Goal: Task Accomplishment & Management: Manage account settings

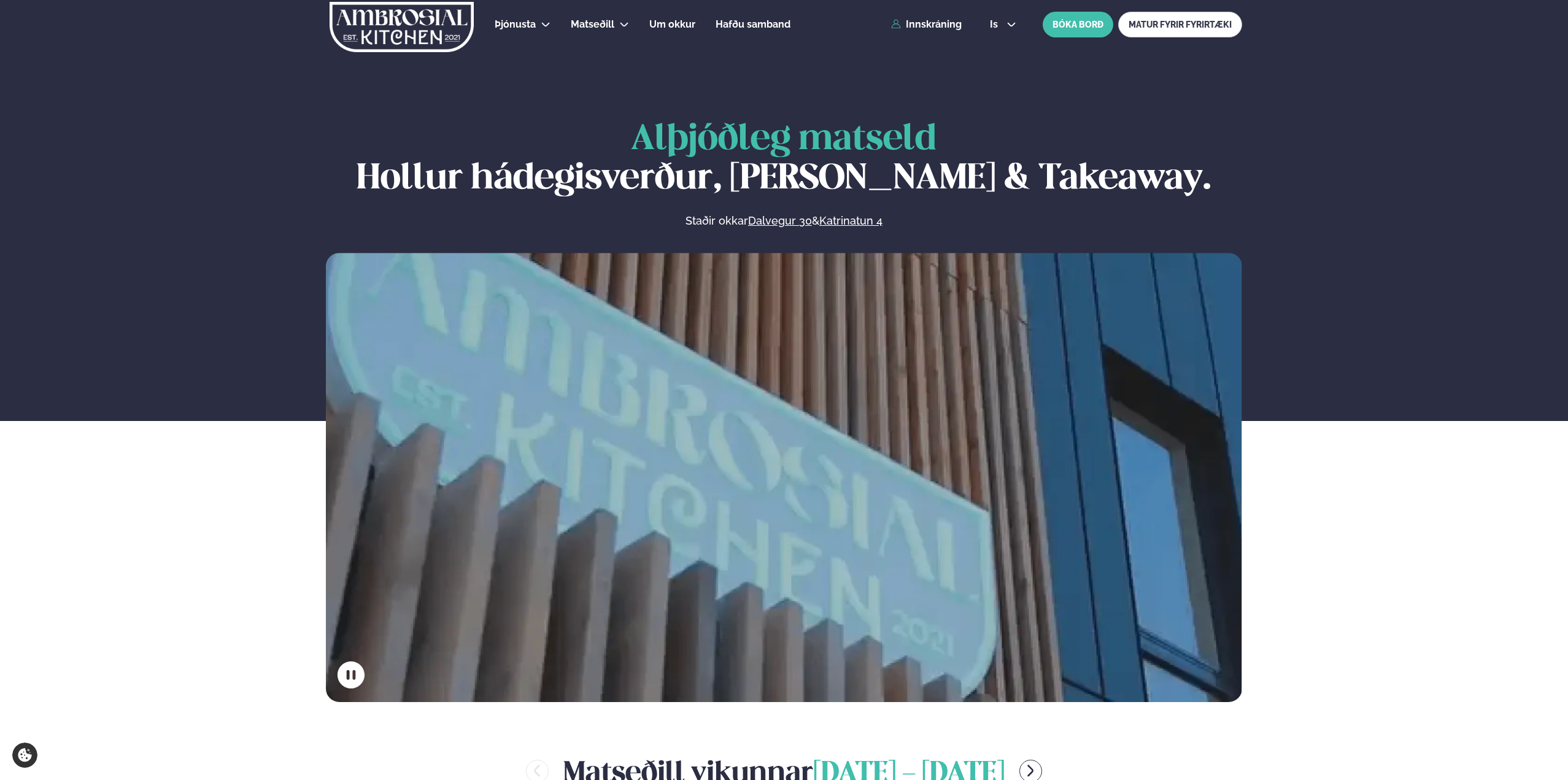
click at [935, 31] on div "Þjónusta Hádegismatur fyrir fyrirtæki Fyrirtækja veitingar Einkapartý Matseðill…" at bounding box center [784, 24] width 990 height 49
click at [933, 23] on link "Innskráning" at bounding box center [926, 24] width 70 height 11
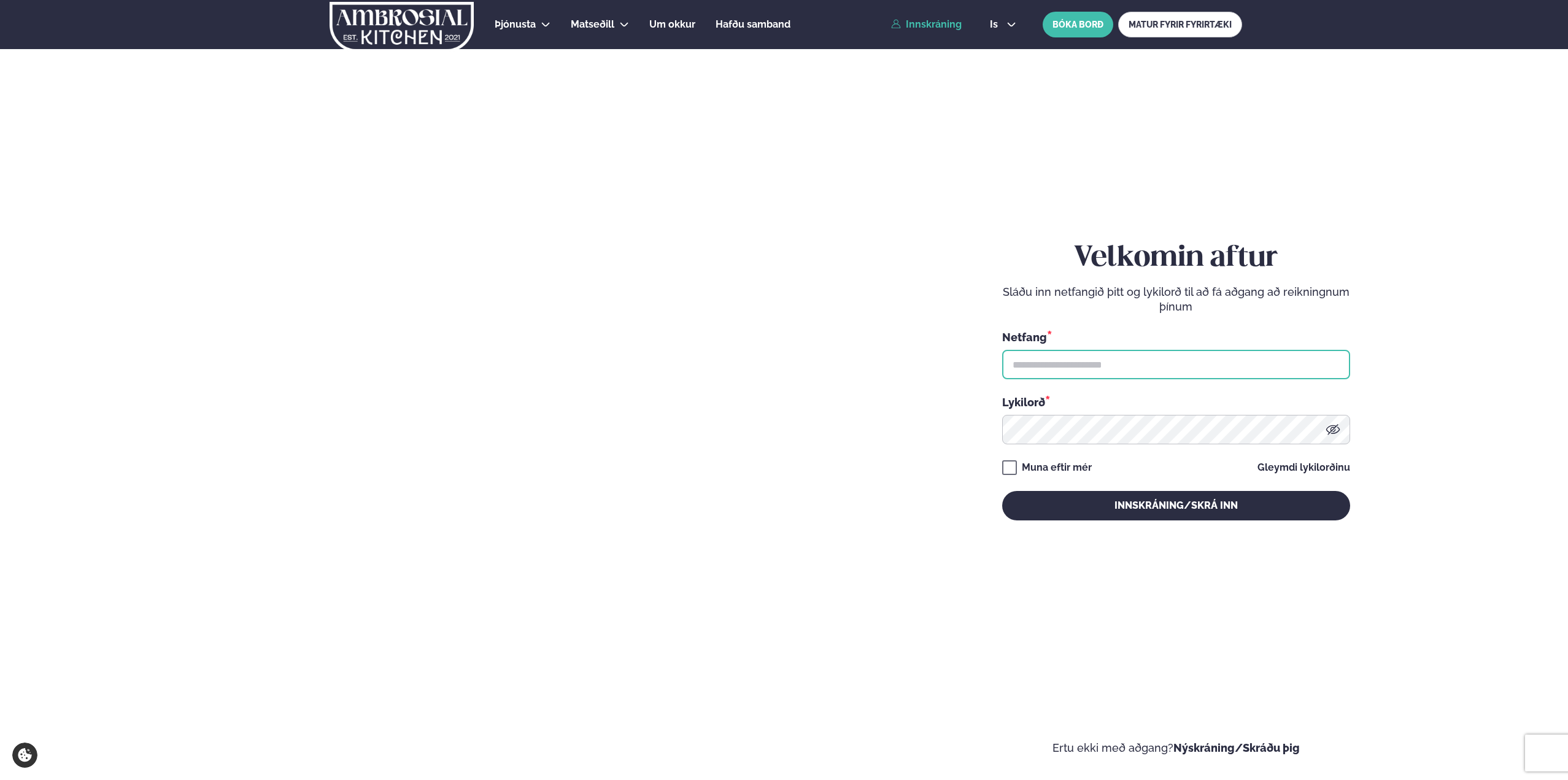
type input "**********"
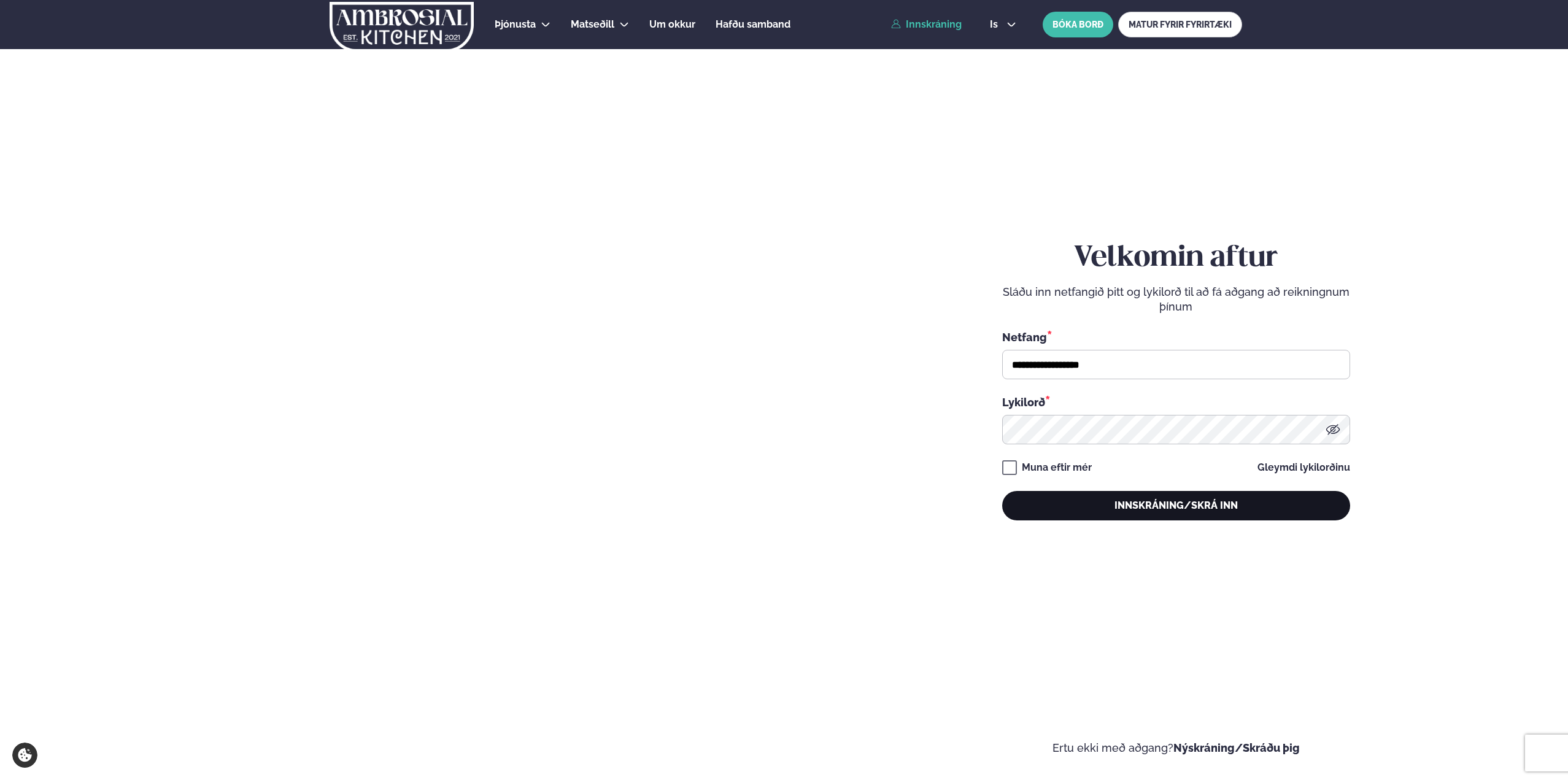
click at [1123, 511] on button "Innskráning/Skrá inn" at bounding box center [1176, 505] width 348 height 29
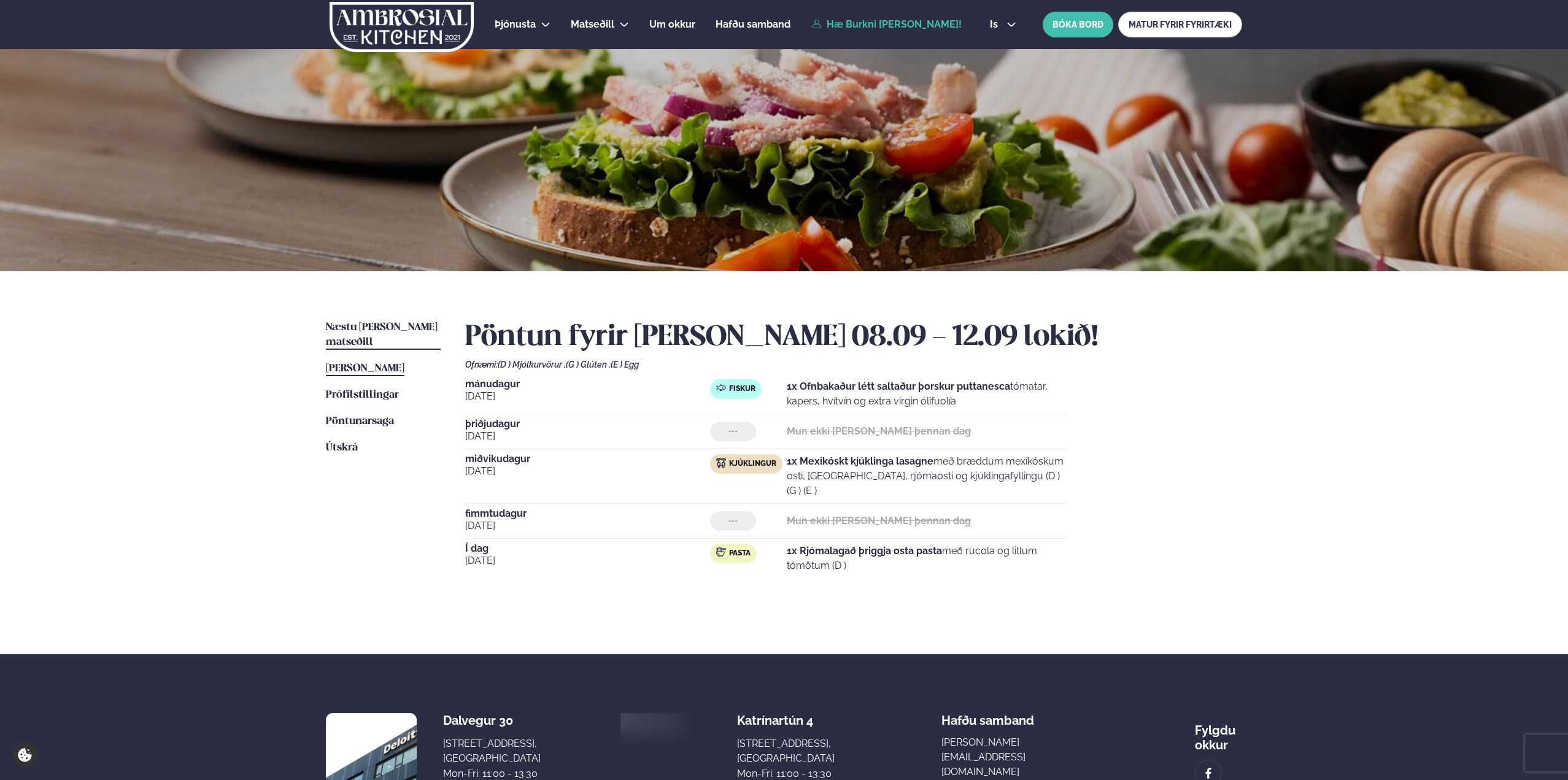
click at [401, 324] on span "Næstu [PERSON_NAME] matseðill" at bounding box center [381, 335] width 112 height 25
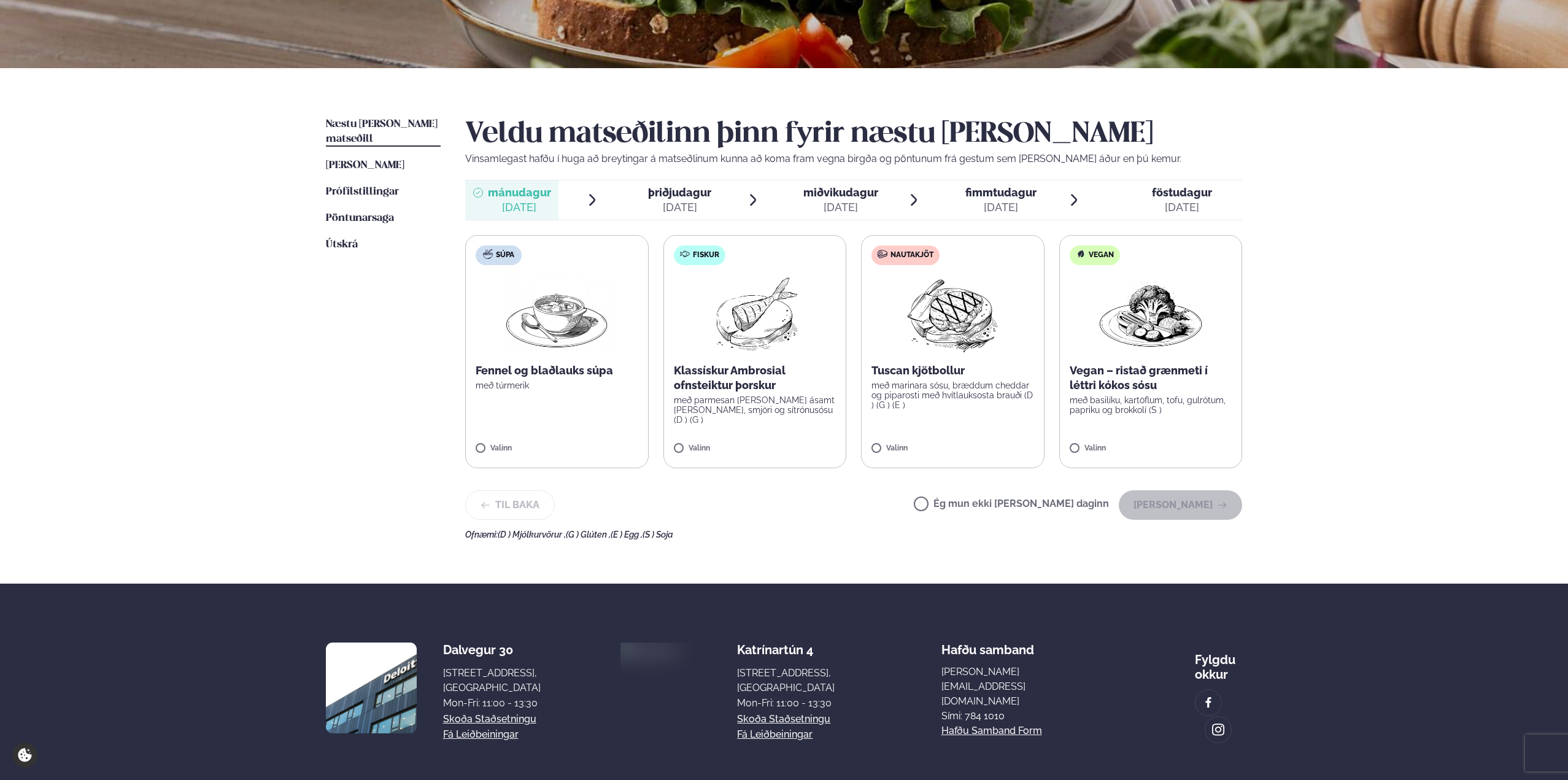
scroll to position [225, 0]
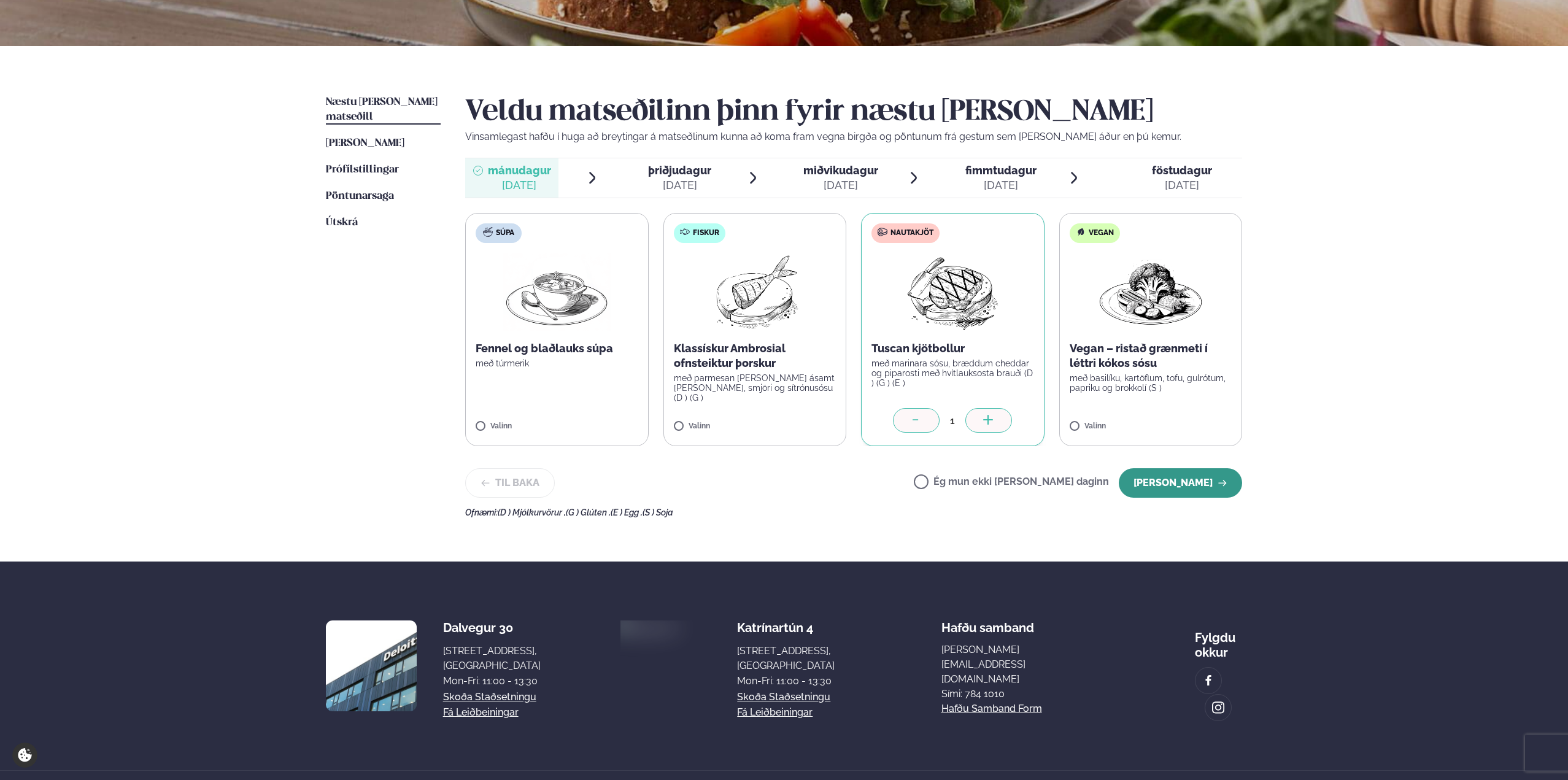
click at [1159, 482] on button "[PERSON_NAME]" at bounding box center [1180, 482] width 123 height 29
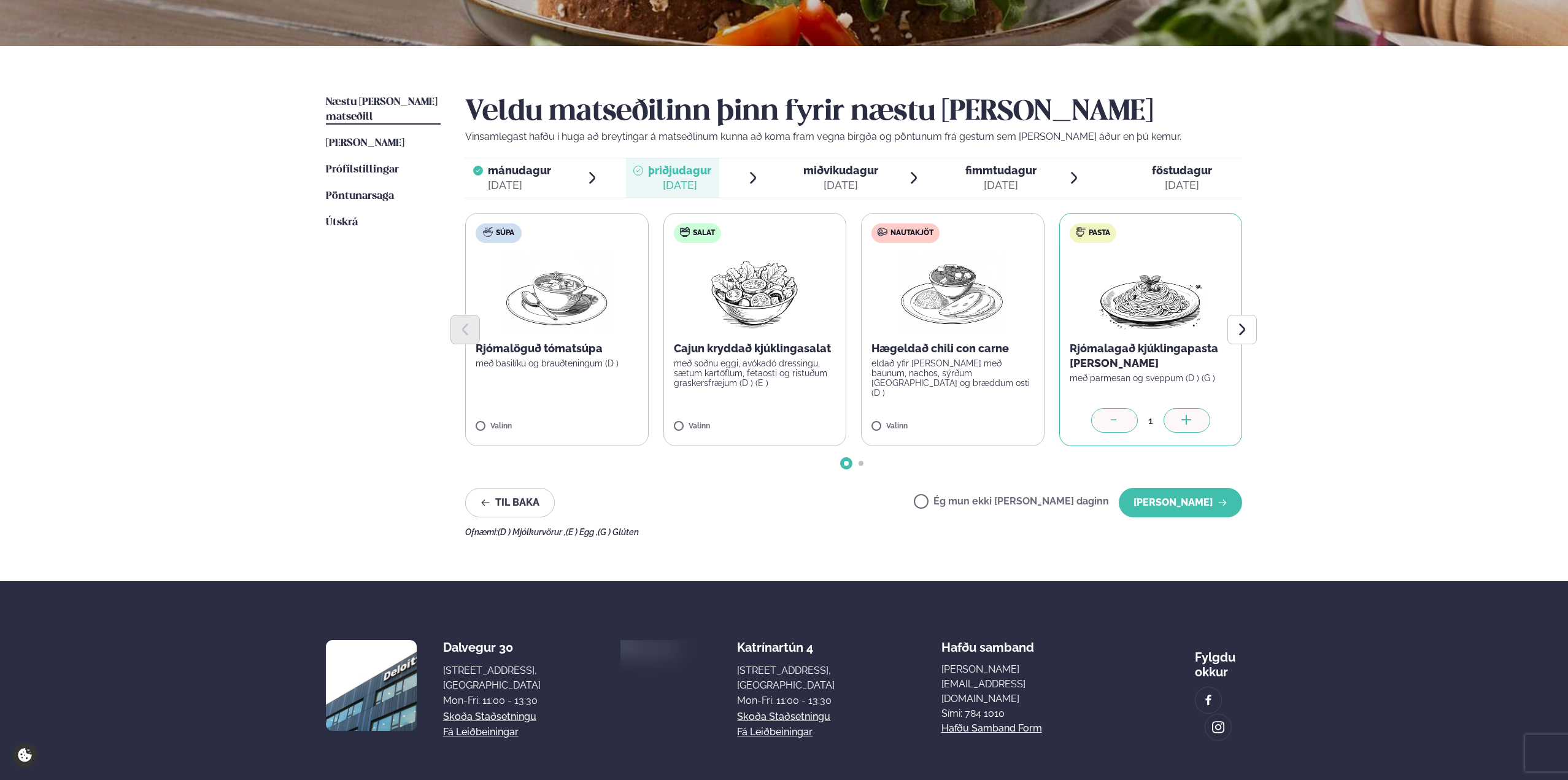
click at [1005, 500] on label "Ég mun ekki [PERSON_NAME] daginn" at bounding box center [1011, 502] width 195 height 13
click at [1182, 496] on button "[PERSON_NAME]" at bounding box center [1180, 502] width 123 height 29
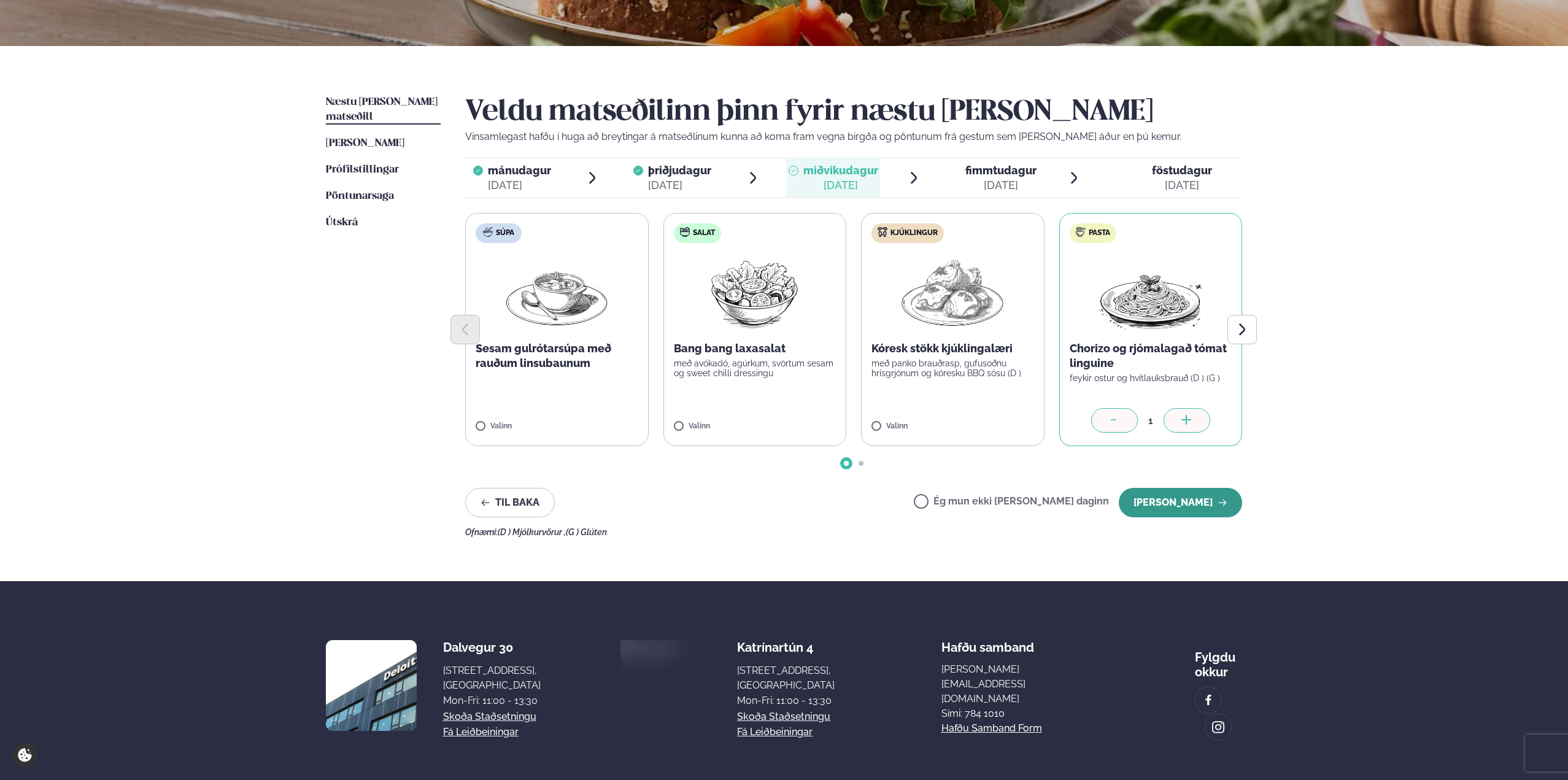
click at [1180, 500] on button "[PERSON_NAME]" at bounding box center [1180, 502] width 123 height 29
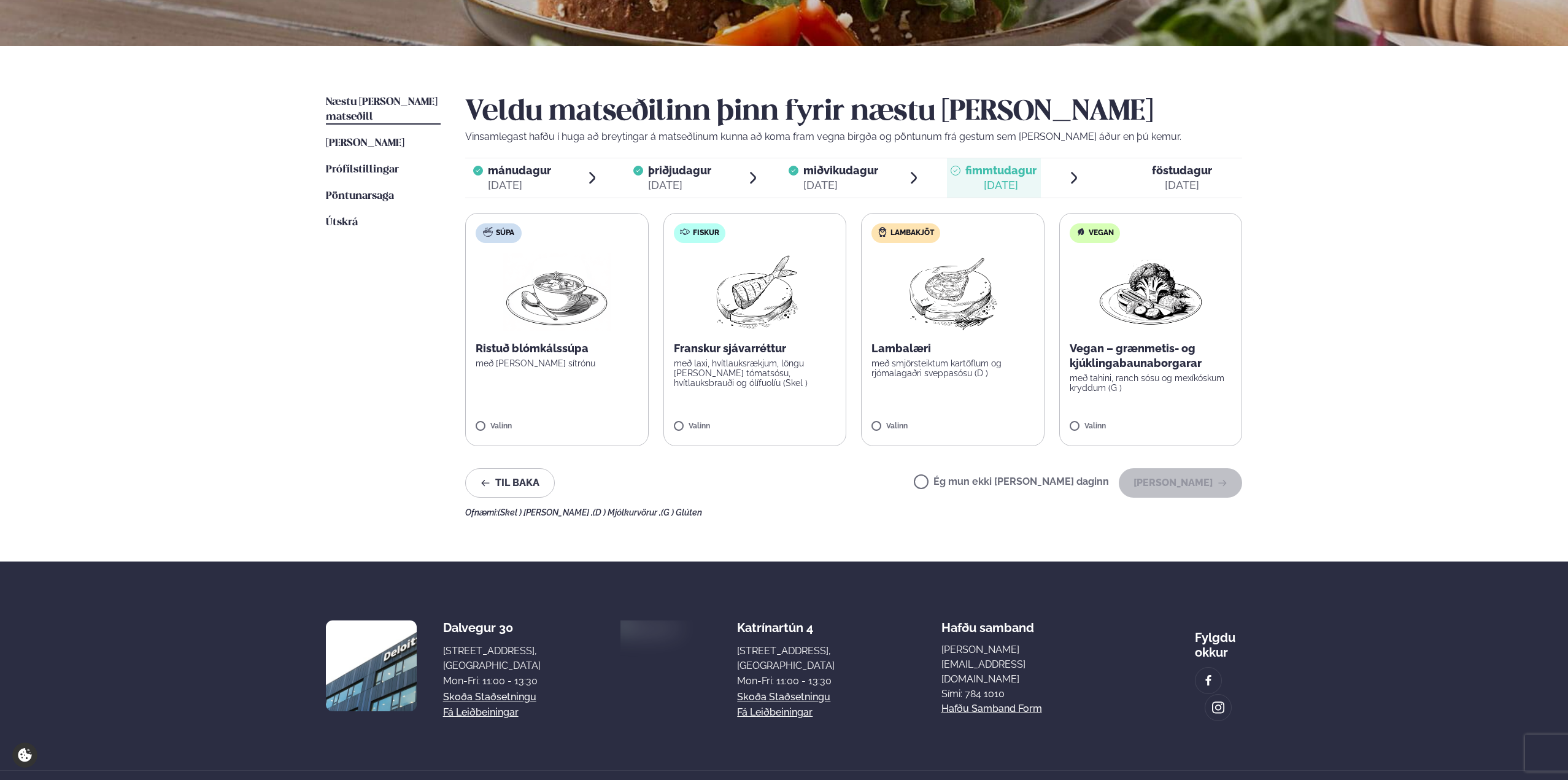
click at [997, 479] on label "Ég mun ekki [PERSON_NAME] daginn" at bounding box center [1011, 482] width 195 height 13
click at [1201, 483] on button "[PERSON_NAME]" at bounding box center [1180, 482] width 123 height 29
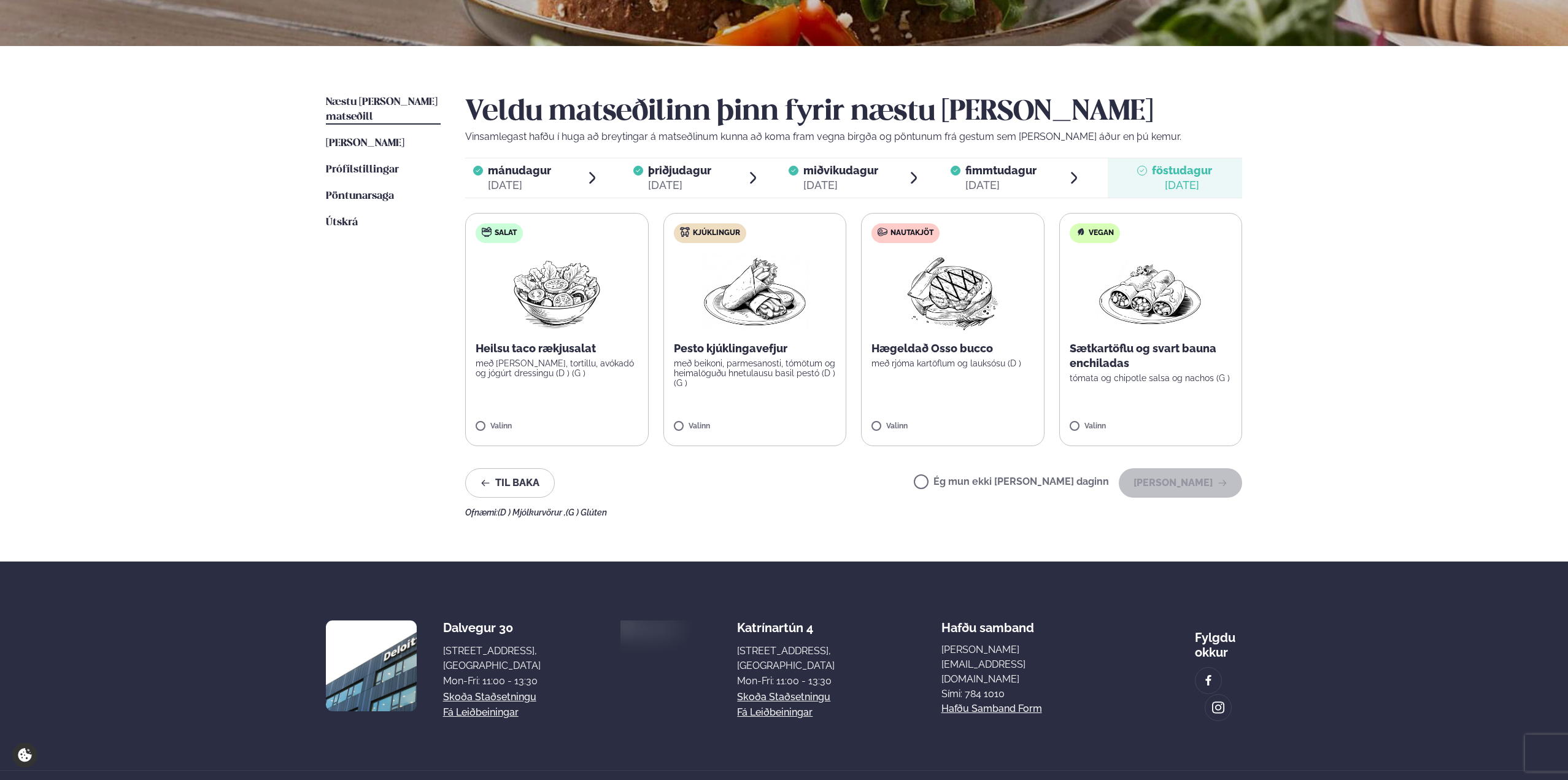
click at [900, 420] on label "Nautakjöt Hægeldað Osso bucco með rjóma kartöflum og lauksósu (D ) Valinn" at bounding box center [952, 330] width 184 height 233
click at [694, 419] on label "Kjúklingur Pesto kjúklingavefjur með beikoni, parmesanosti, tómötum og heimalög…" at bounding box center [755, 330] width 184 height 233
click at [920, 410] on div at bounding box center [916, 420] width 47 height 24
click at [1195, 489] on button "[PERSON_NAME]" at bounding box center [1180, 482] width 123 height 29
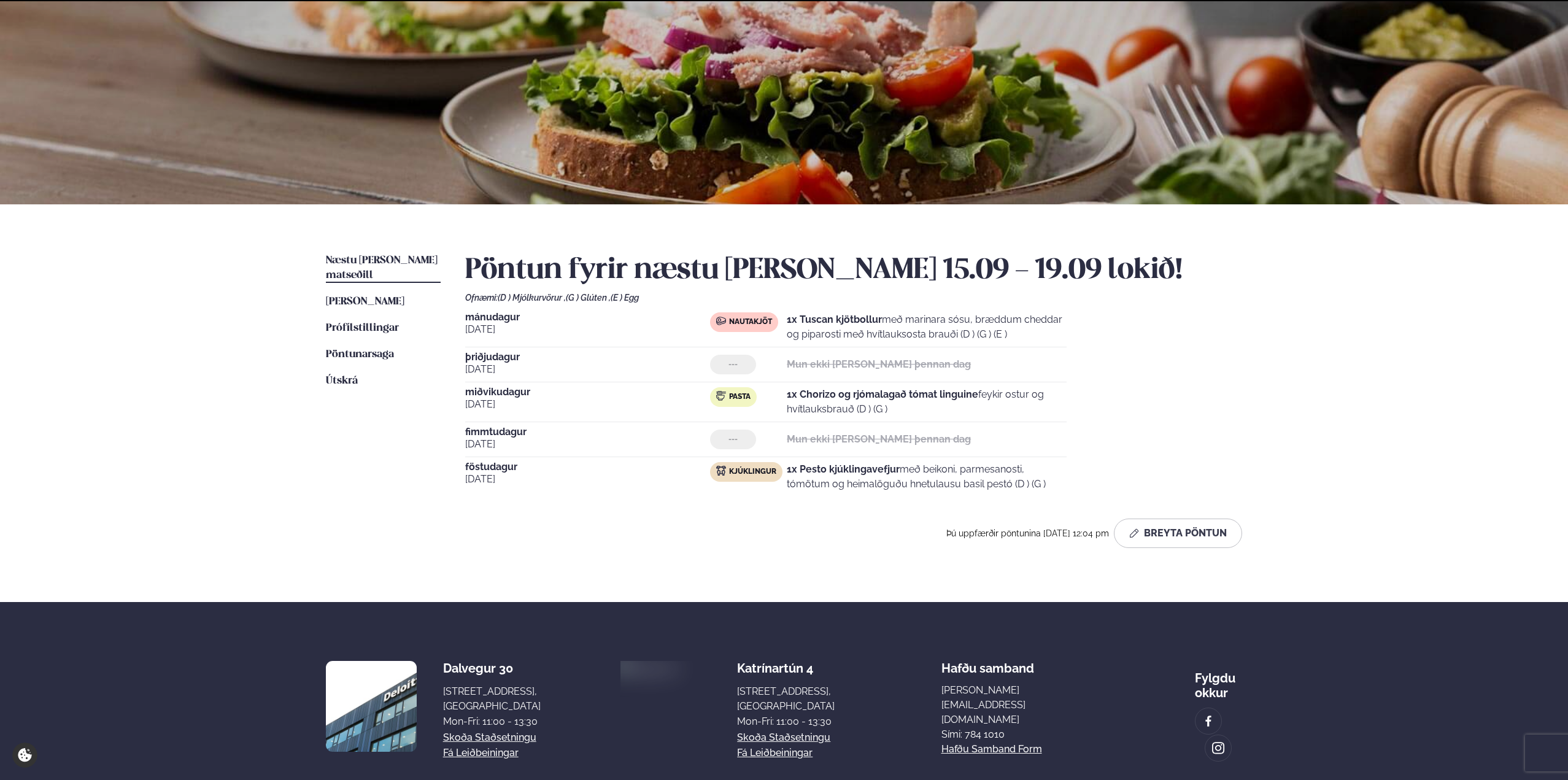
scroll to position [138, 0]
